Goal: Task Accomplishment & Management: Manage account settings

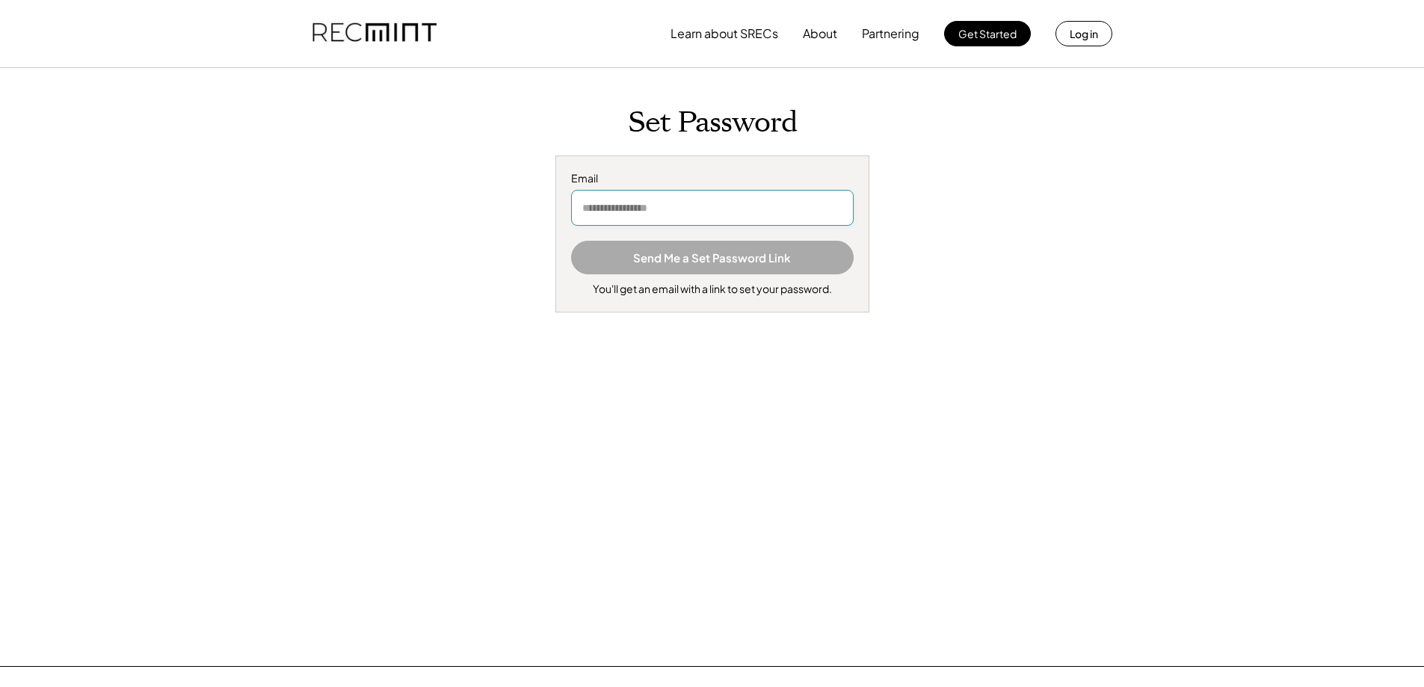
click at [670, 207] on input "email" at bounding box center [712, 208] width 283 height 36
type input "**********"
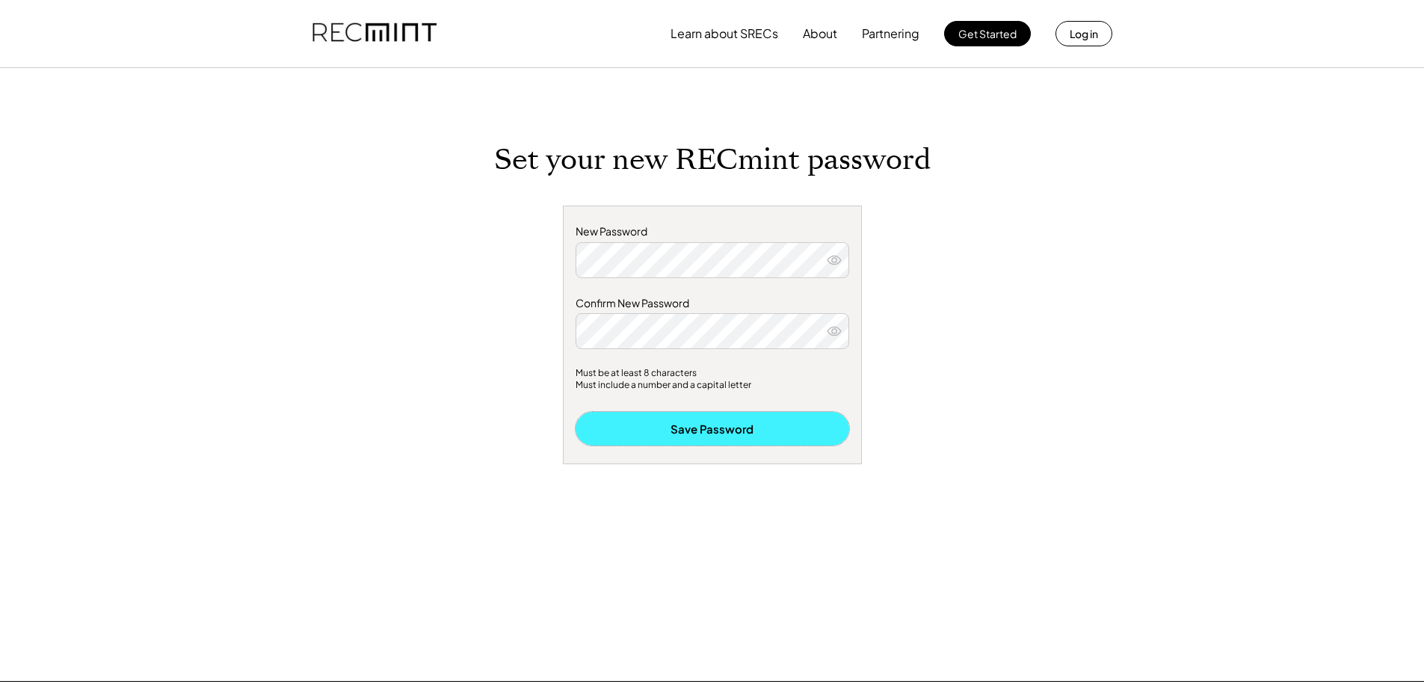
click at [741, 438] on button "Save Password" at bounding box center [713, 429] width 274 height 34
